Goal: Book appointment/travel/reservation

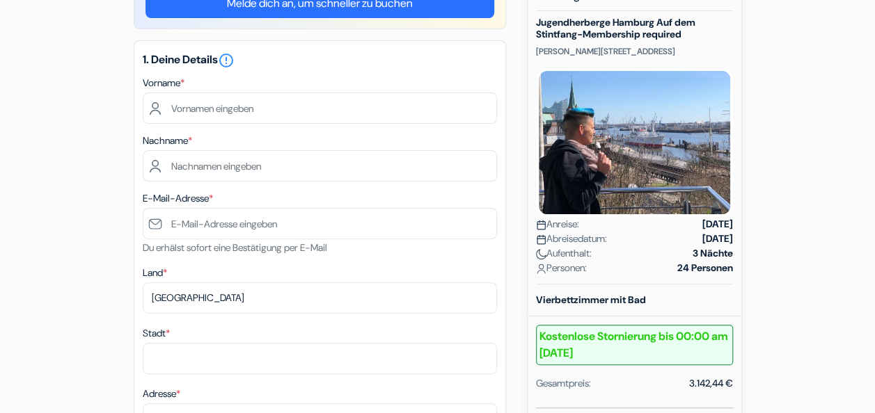
scroll to position [168, 0]
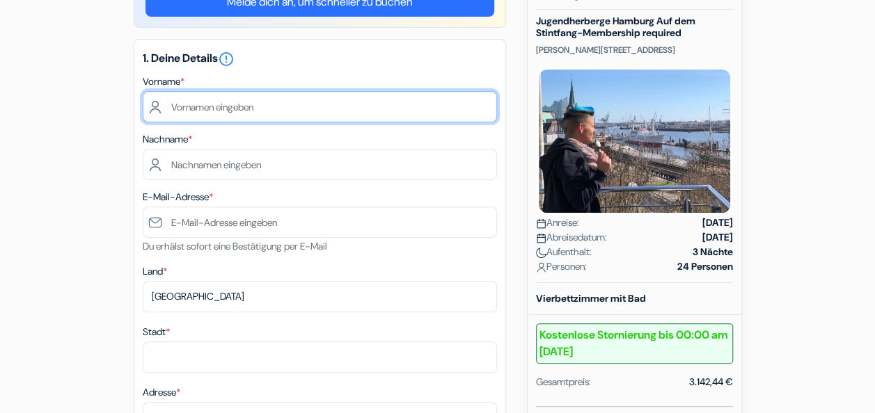
click at [199, 109] on input "text" at bounding box center [320, 106] width 354 height 31
type input "[PERSON_NAME]"
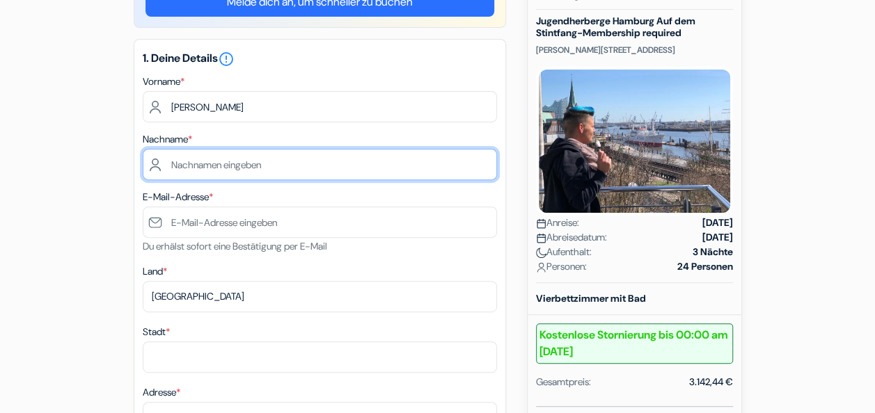
type input "Meese"
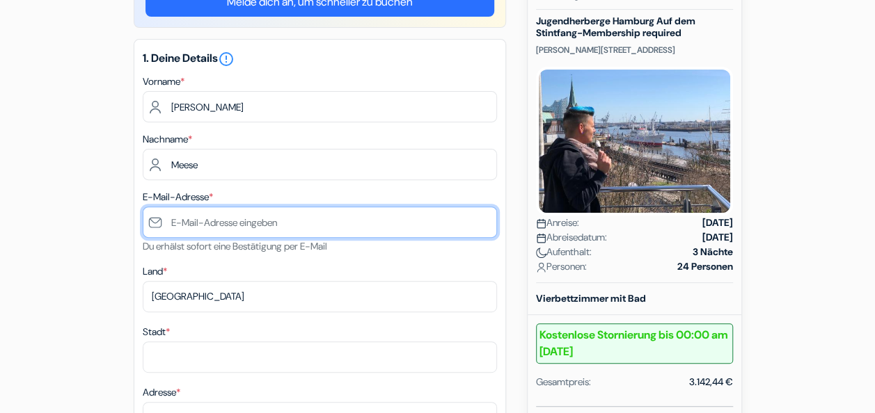
type input "[EMAIL_ADDRESS][DOMAIN_NAME]"
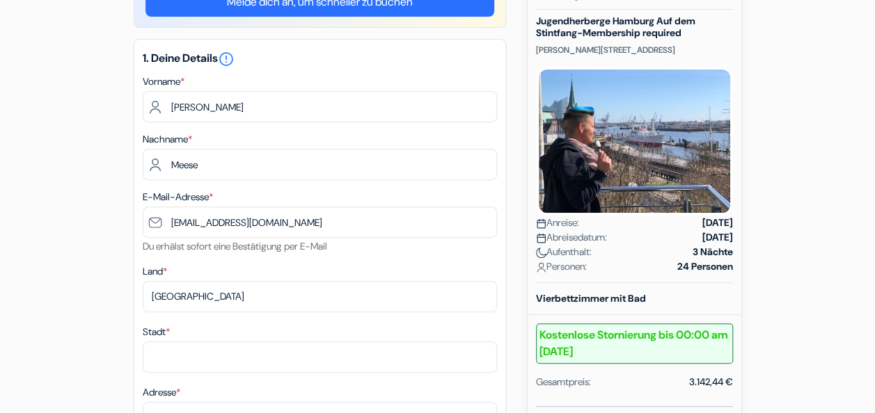
type input "[GEOGRAPHIC_DATA]"
type input "[STREET_ADDRESS]"
type input "04416"
type input "017617890184"
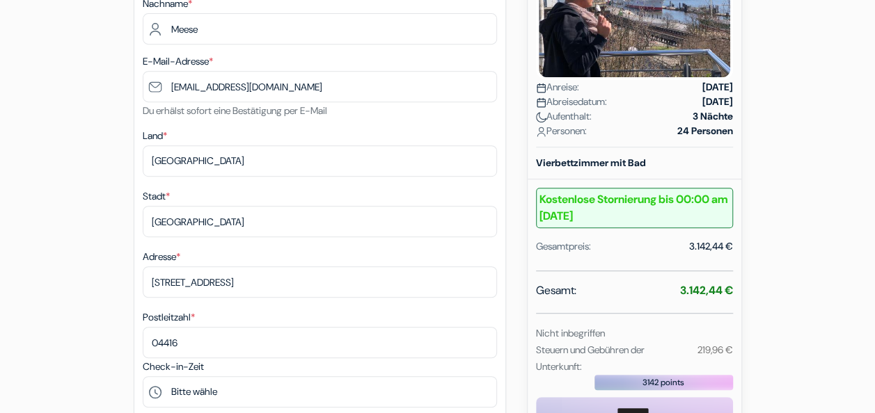
scroll to position [297, 0]
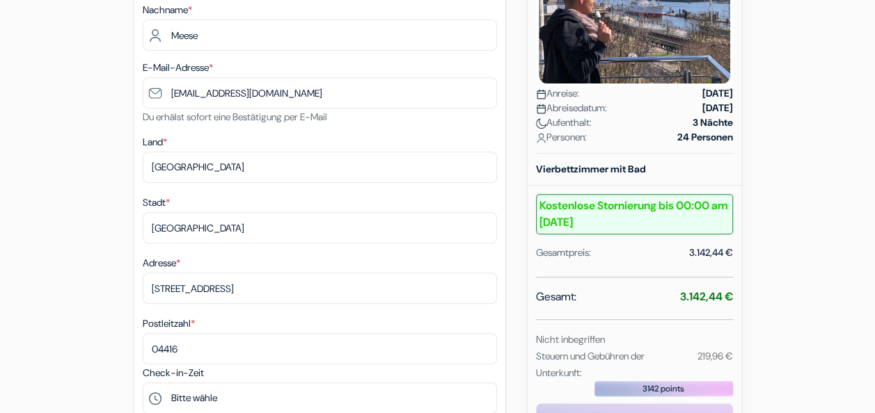
click at [871, 152] on form "Check-out add_box Jugendherberge Hamburg Auf dem Stintfang-Membership required …" at bounding box center [437, 415] width 875 height 1286
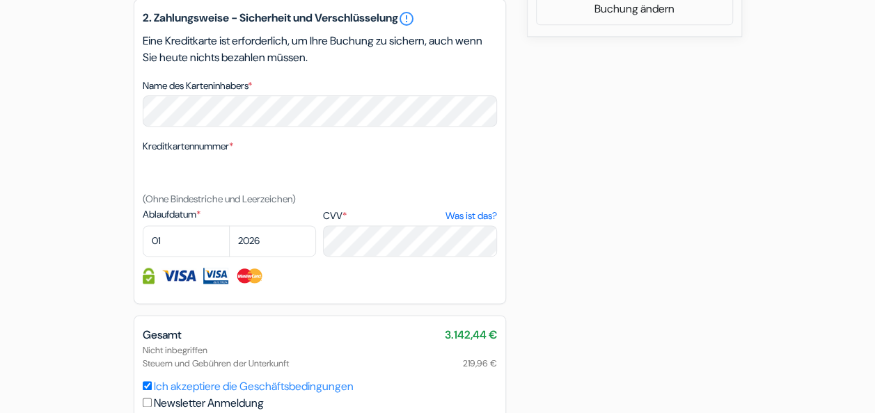
scroll to position [941, 0]
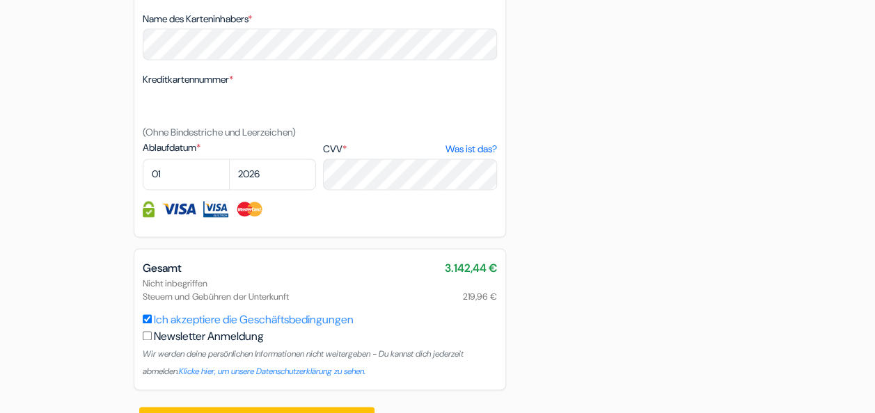
drag, startPoint x: 872, startPoint y: 298, endPoint x: 870, endPoint y: 250, distance: 47.4
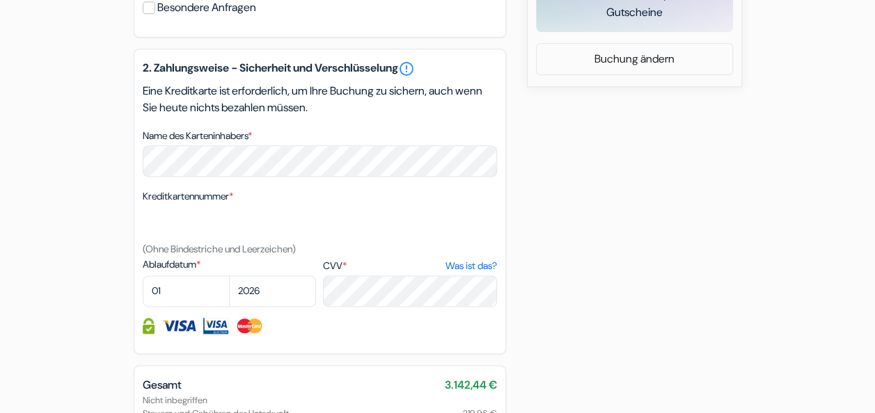
scroll to position [849, 0]
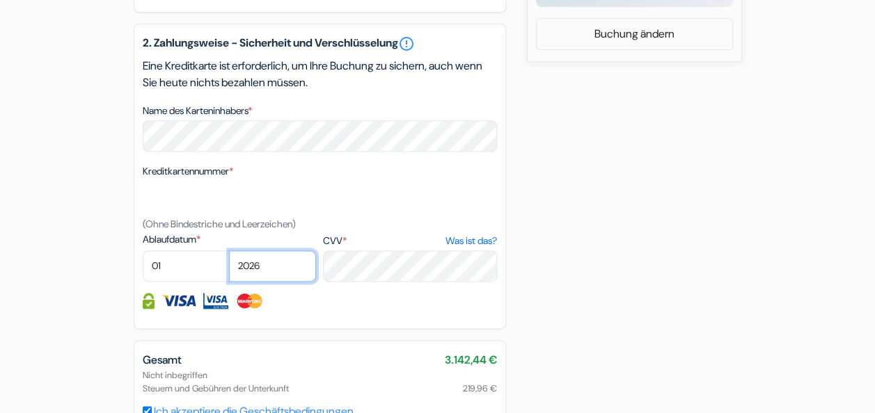
click at [249, 274] on select "2025 2026 2027 2028 2029 2030 2031 2032 2033 2034 2035 2036 2037 2038 2039 2040…" at bounding box center [272, 265] width 87 height 31
select select "2030"
click at [229, 255] on select "2025 2026 2027 2028 2029 2030 2031 2032 2033 2034 2035 2036 2037 2038 2039 2040…" at bounding box center [272, 265] width 87 height 31
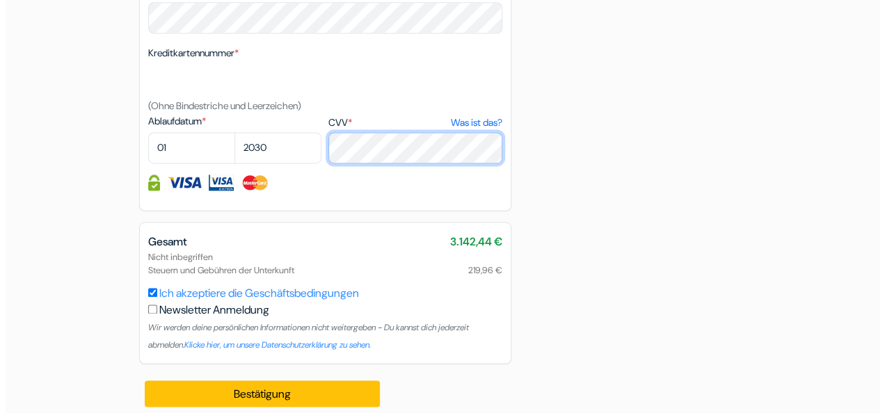
scroll to position [981, 0]
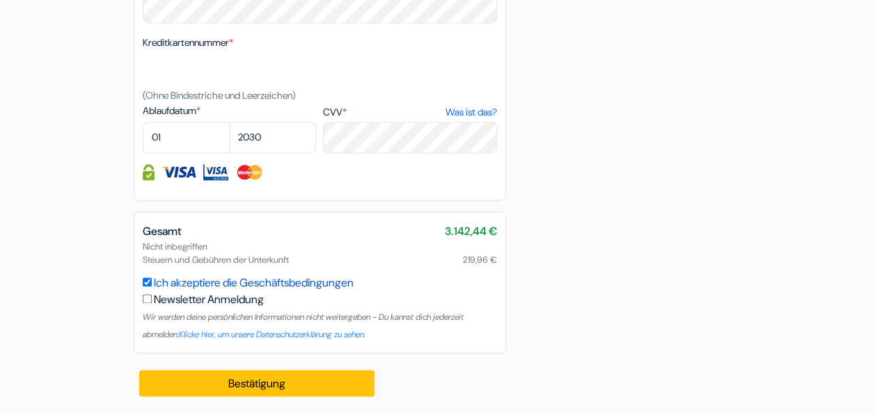
click at [196, 284] on link "Ich akzeptiere die Geschäftsbedingungen" at bounding box center [254, 283] width 200 height 15
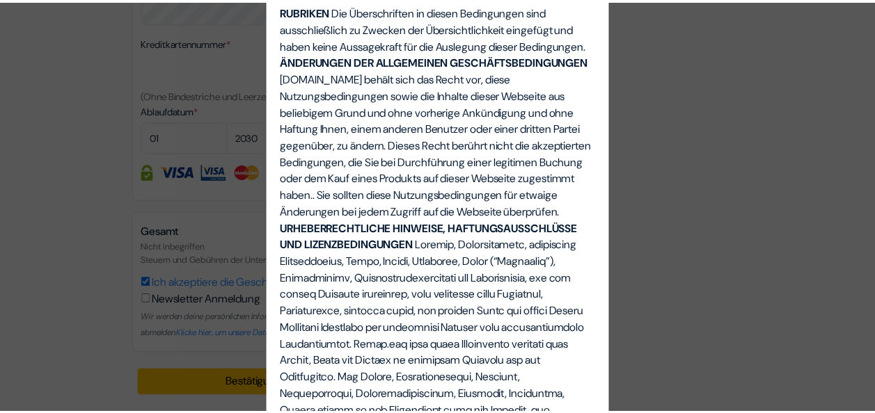
scroll to position [3933, 0]
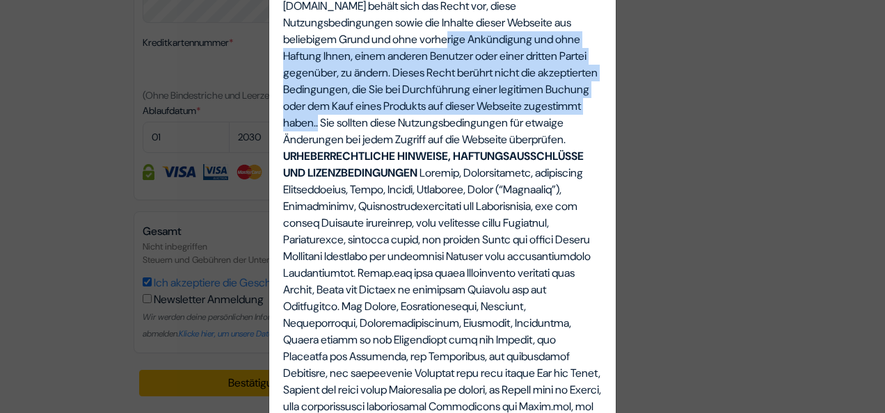
drag, startPoint x: 872, startPoint y: 312, endPoint x: 866, endPoint y: 390, distance: 78.2
click at [866, 390] on div "Die Allgemeinen Geschäftsbedingungen (AGBs) DIESE ÜBEREINSTIMMUNG besteht zwisc…" at bounding box center [442, 206] width 885 height 413
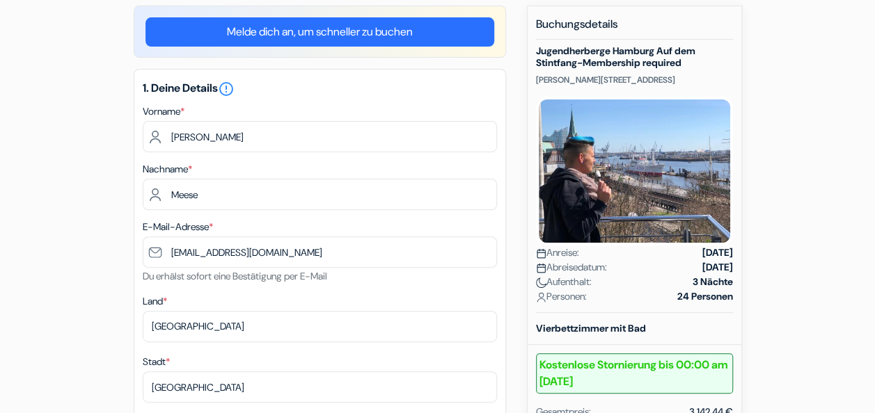
scroll to position [0, 0]
